Goal: Find specific page/section: Find specific page/section

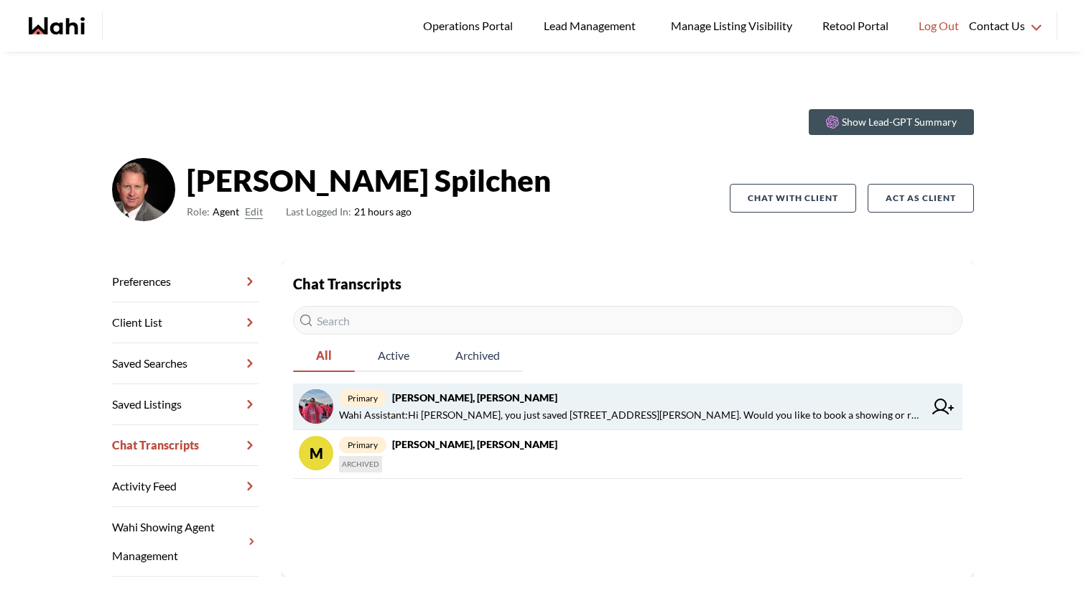
click at [519, 404] on span "primary Erick Duarte, Martin" at bounding box center [631, 397] width 585 height 17
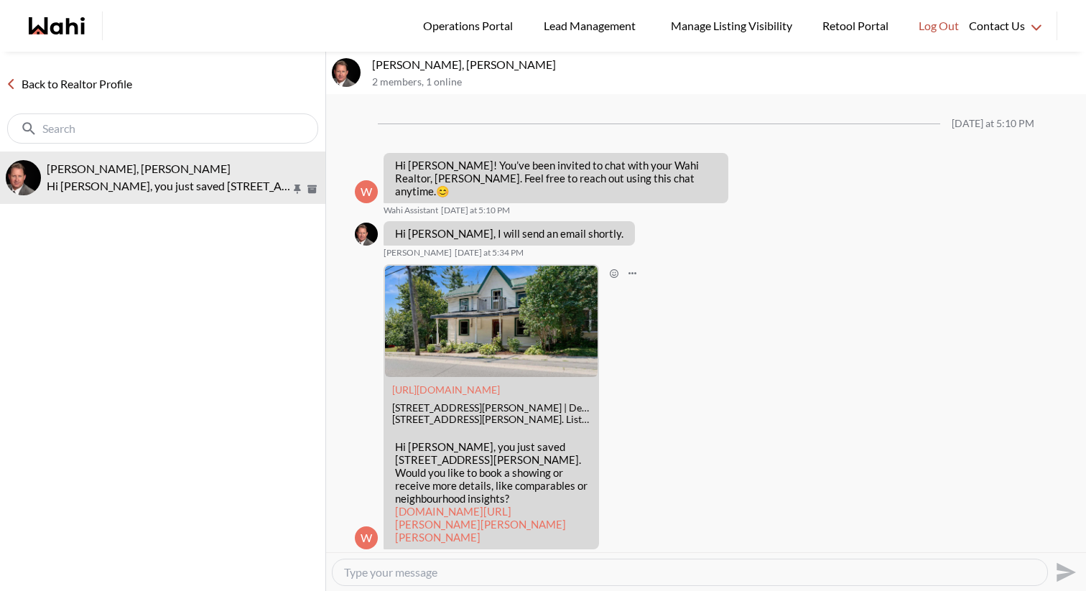
scroll to position [2, 0]
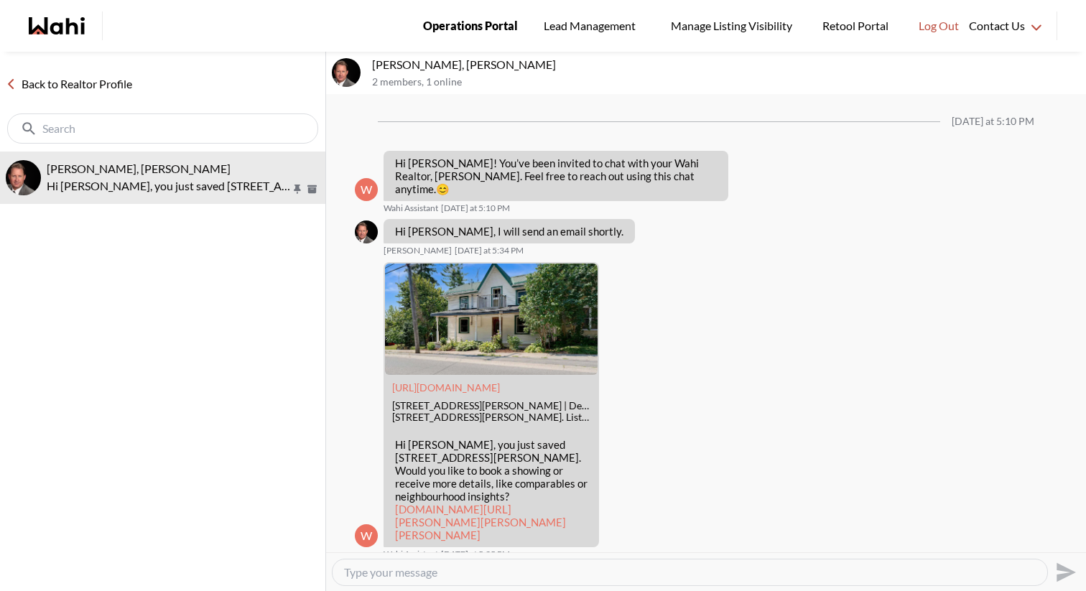
click at [473, 21] on span "Operations Portal" at bounding box center [470, 26] width 95 height 19
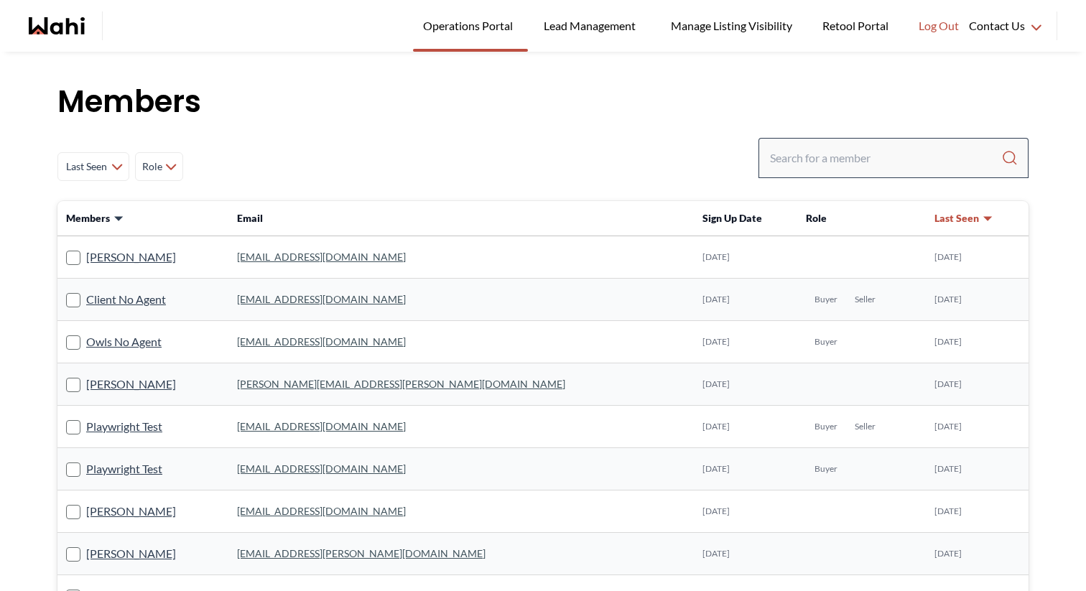
click at [901, 143] on div at bounding box center [894, 158] width 270 height 40
click at [893, 150] on input "Search input" at bounding box center [885, 158] width 231 height 26
type input "[PERSON_NAME]"
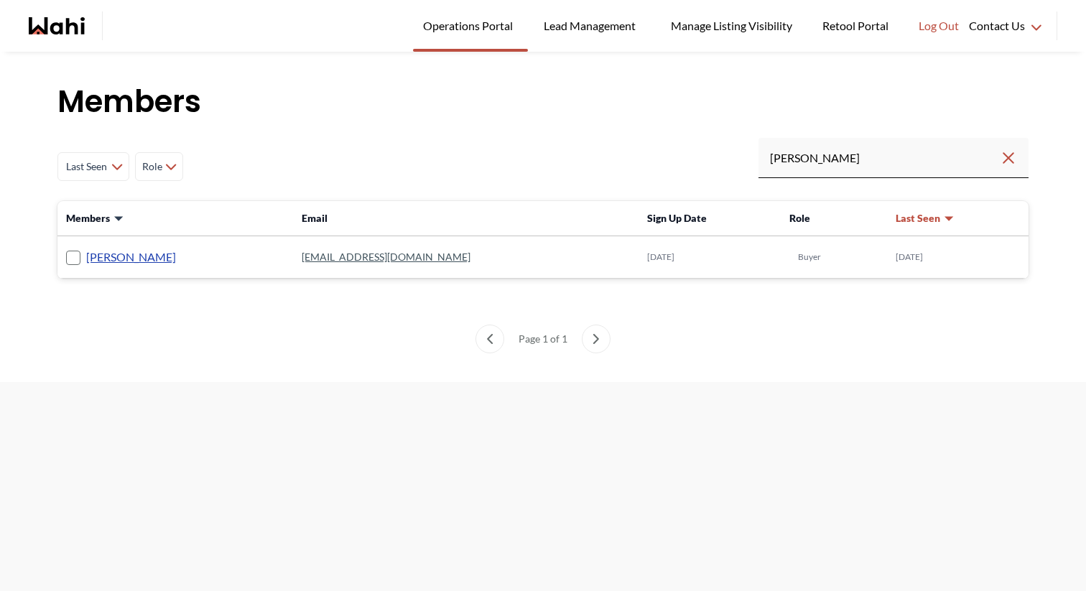
click at [119, 250] on link "[PERSON_NAME]" at bounding box center [131, 257] width 90 height 19
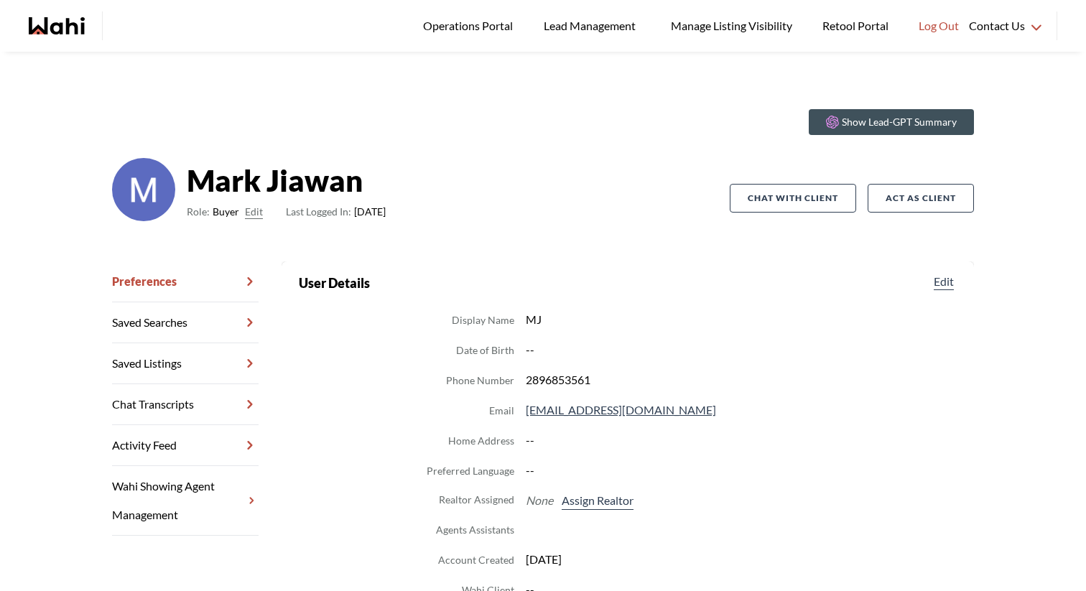
scroll to position [34, 0]
